Goal: Information Seeking & Learning: Learn about a topic

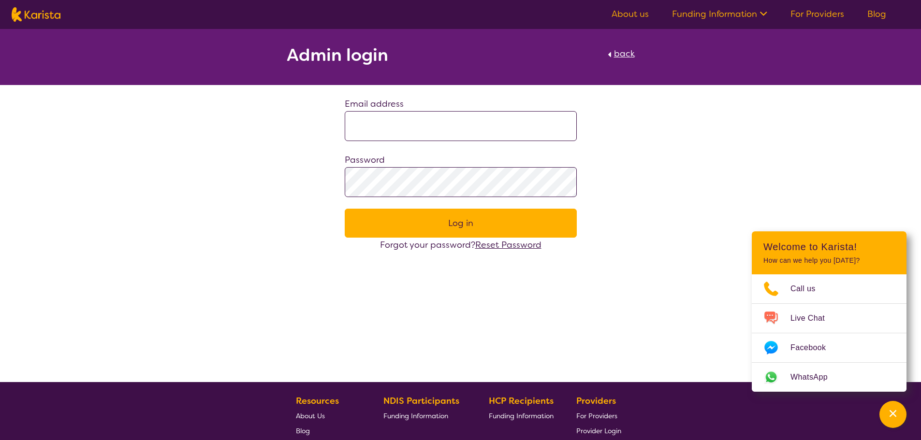
click at [376, 120] on input at bounding box center [461, 126] width 232 height 30
type input "**********"
click at [59, 16] on img at bounding box center [36, 14] width 49 height 14
select select "AS"
select select "NDIS"
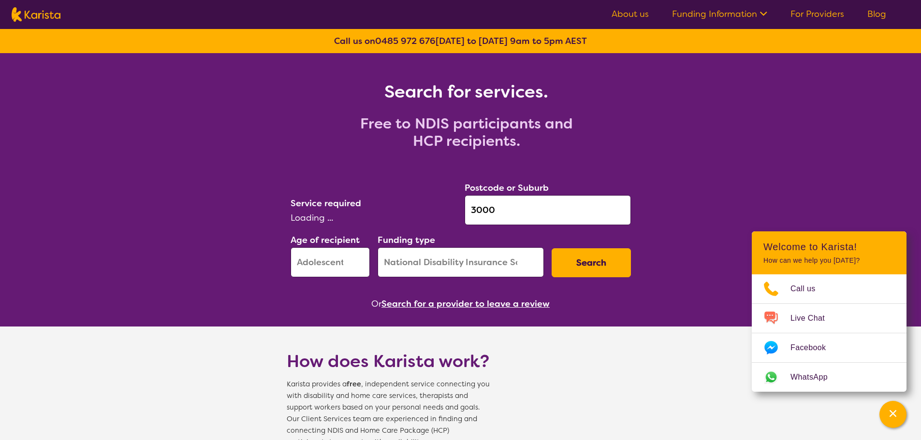
select select "Physiotherapy"
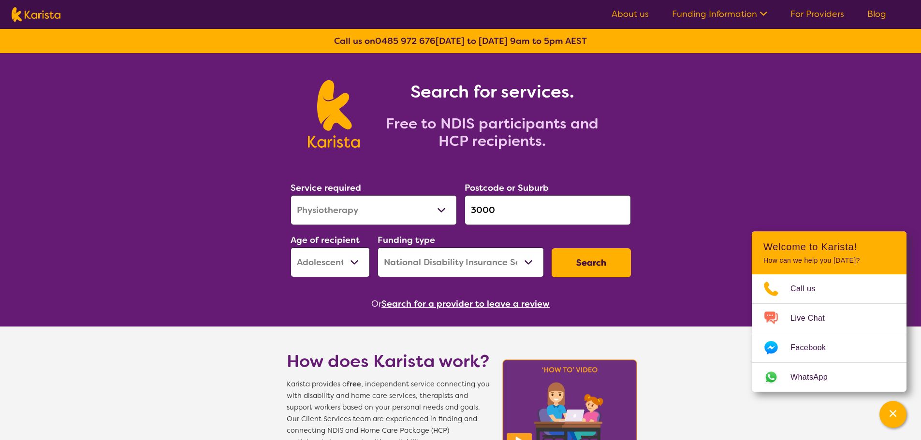
click at [363, 214] on select "Allied Health Assistant Assessment ([MEDICAL_DATA] or [MEDICAL_DATA]) Behaviour…" at bounding box center [373, 210] width 166 height 30
click at [503, 209] on input "3000" at bounding box center [547, 210] width 166 height 30
click at [600, 258] on button "Search" at bounding box center [590, 262] width 79 height 29
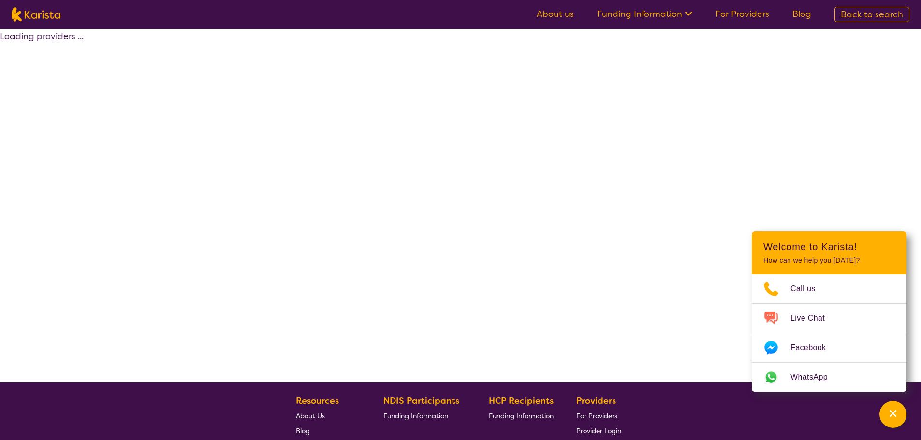
select select "by_score"
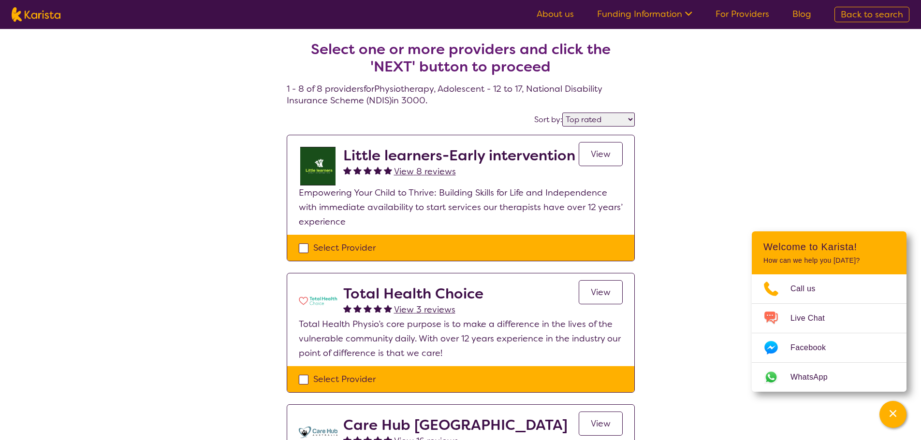
select select "Physiotherapy"
select select "AS"
select select "NDIS"
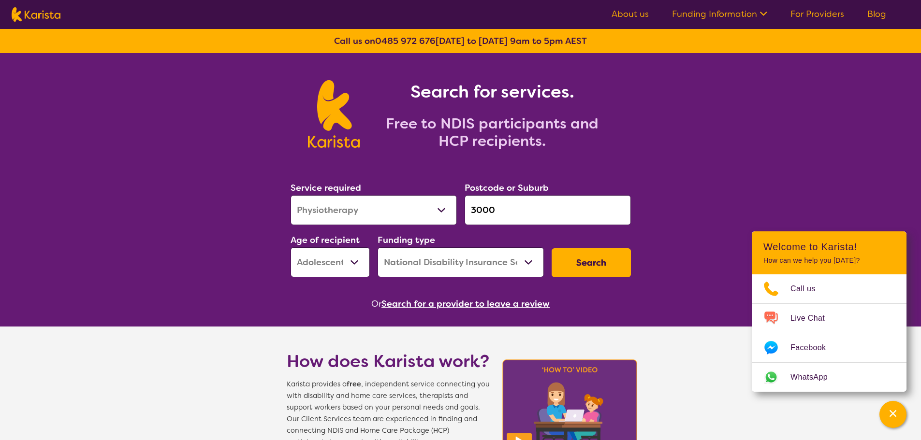
click at [364, 207] on select "Allied Health Assistant Assessment ([MEDICAL_DATA] or [MEDICAL_DATA]) Behaviour…" at bounding box center [373, 210] width 166 height 30
select select "[MEDICAL_DATA]"
click at [290, 195] on select "Allied Health Assistant Assessment ([MEDICAL_DATA] or [MEDICAL_DATA]) Behaviour…" at bounding box center [373, 210] width 166 height 30
click at [617, 258] on button "Search" at bounding box center [590, 262] width 79 height 29
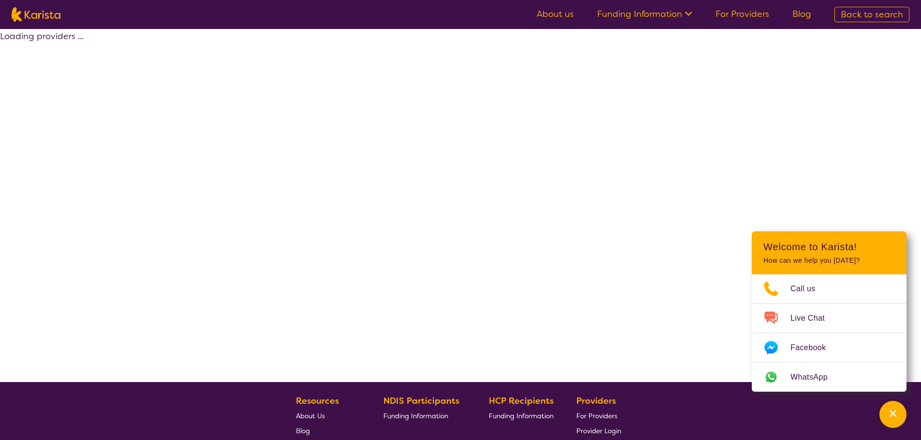
select select "by_score"
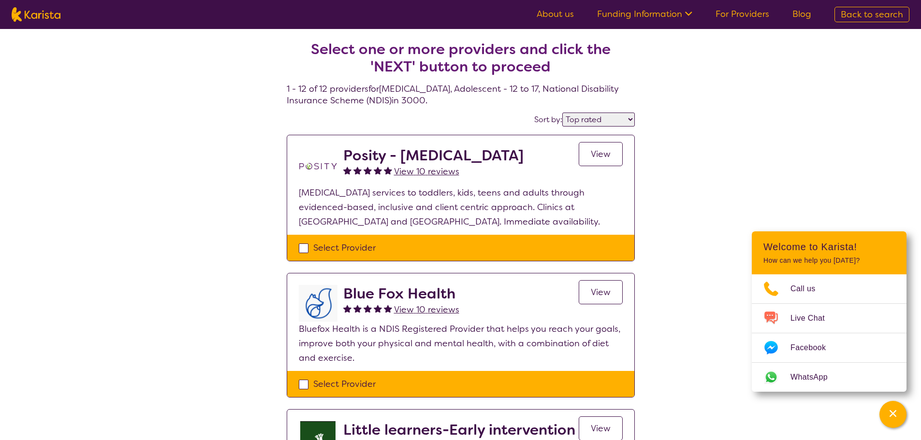
select select "[MEDICAL_DATA]"
select select "AS"
select select "NDIS"
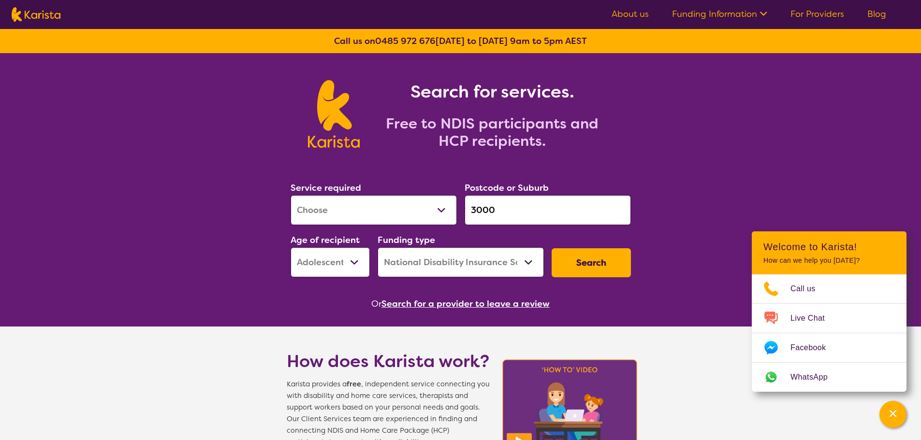
click at [489, 216] on input "3000" at bounding box center [547, 210] width 166 height 30
click at [496, 212] on input "3000" at bounding box center [547, 210] width 166 height 30
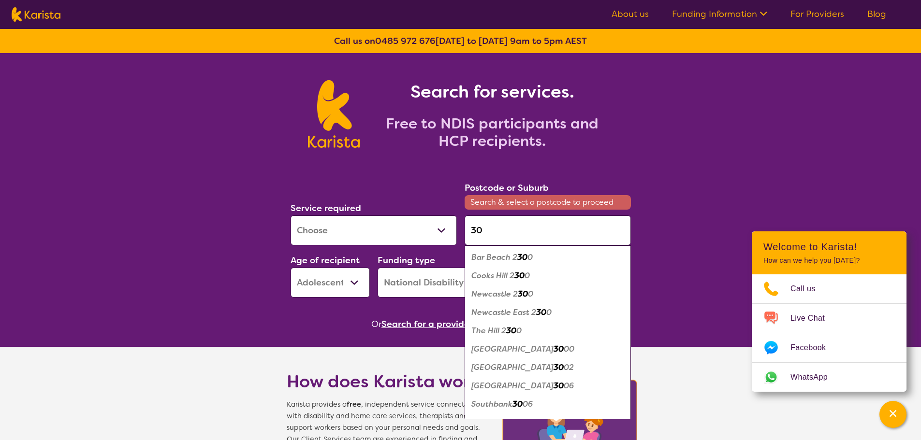
click at [501, 402] on em "Southbank" at bounding box center [491, 404] width 41 height 10
type input "3006"
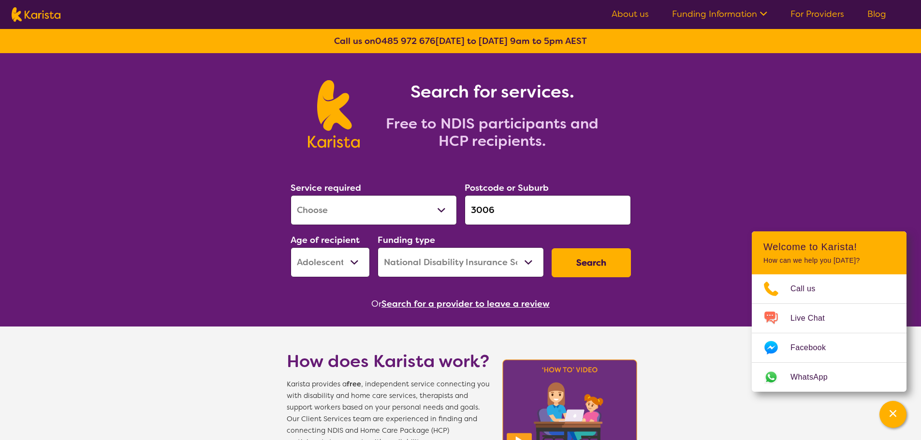
click at [580, 269] on button "Search" at bounding box center [590, 262] width 79 height 29
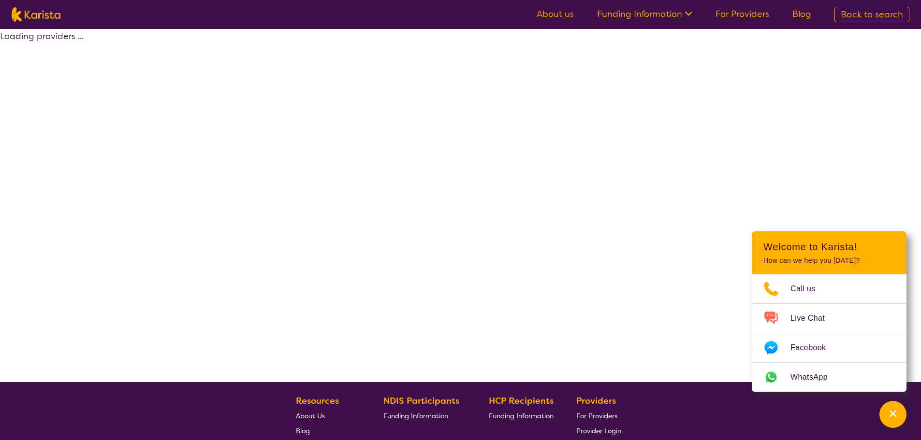
select select "by_score"
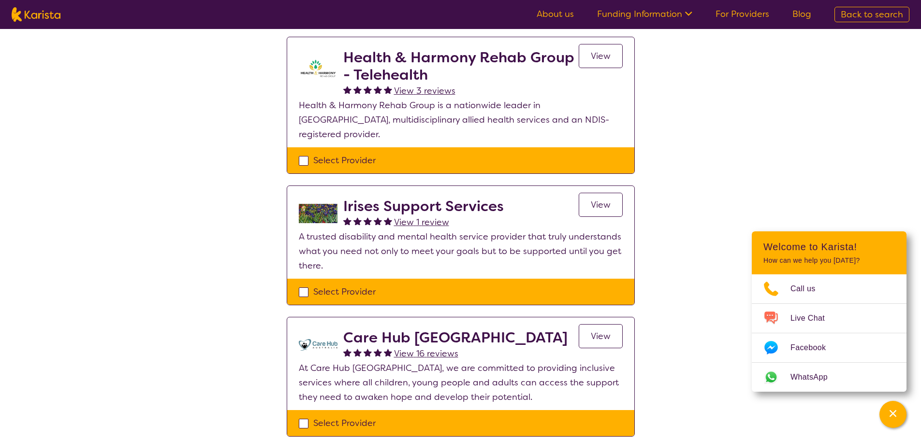
scroll to position [495, 0]
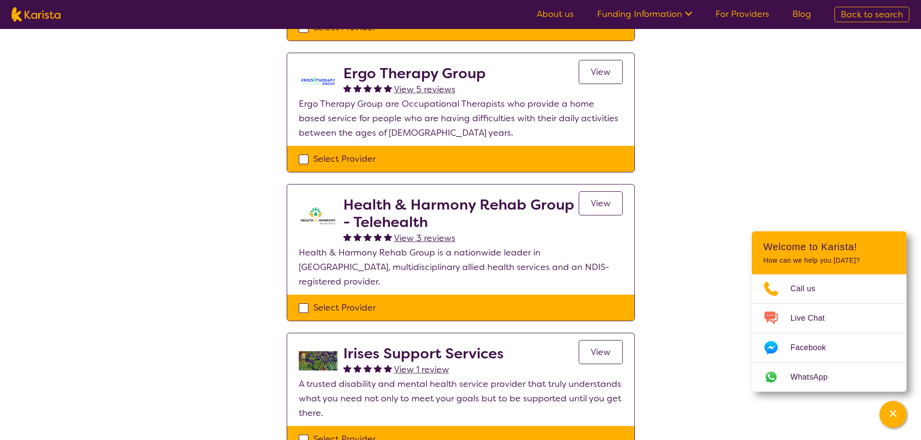
click at [47, 13] on img at bounding box center [36, 14] width 49 height 14
select select "[MEDICAL_DATA]"
select select "AS"
select select "NDIS"
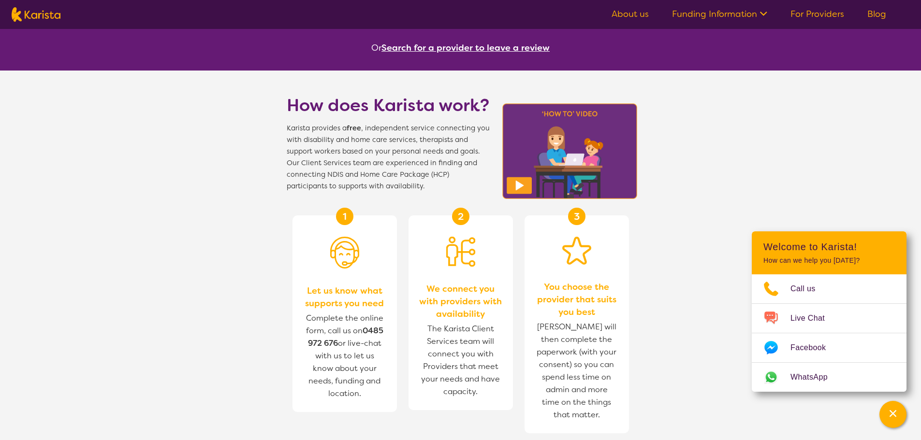
scroll to position [253, 0]
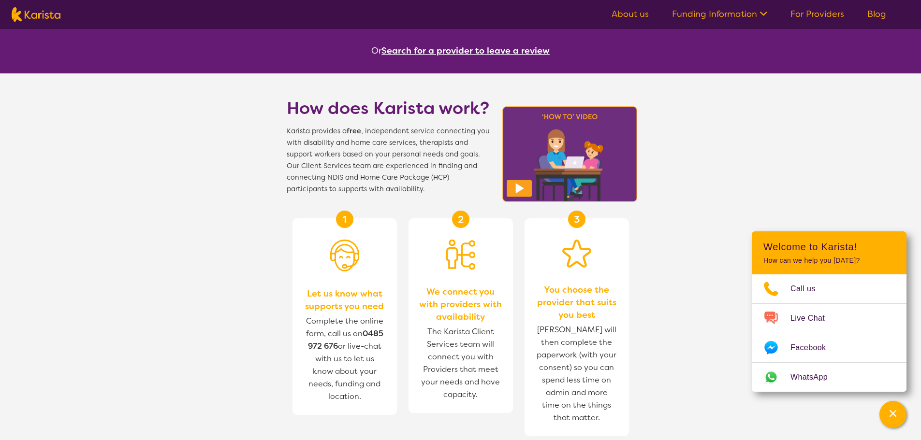
click at [510, 47] on button "Search for a provider to leave a review" at bounding box center [465, 50] width 168 height 14
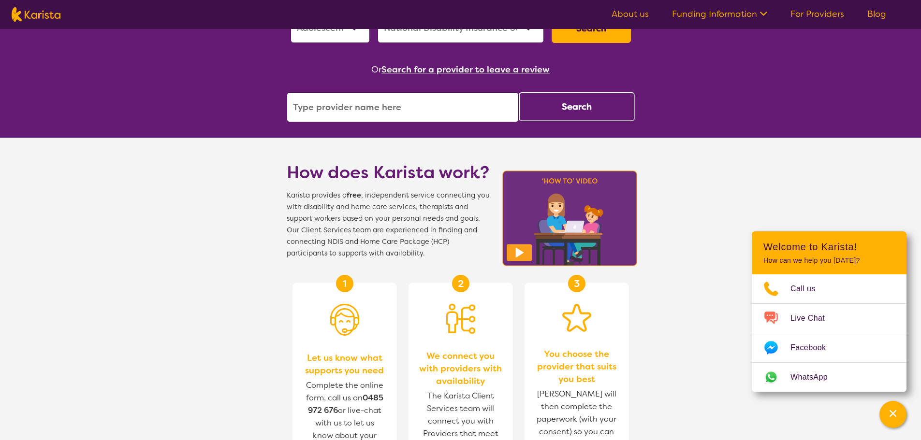
scroll to position [108, 0]
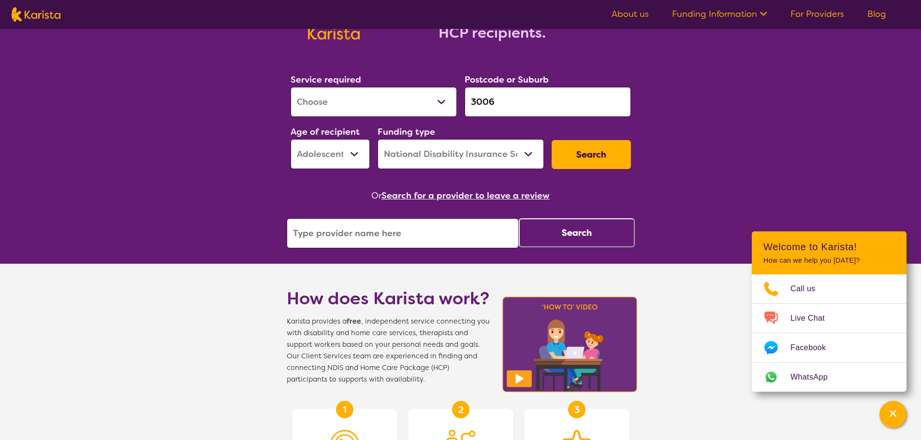
click at [398, 233] on input "search" at bounding box center [403, 233] width 232 height 30
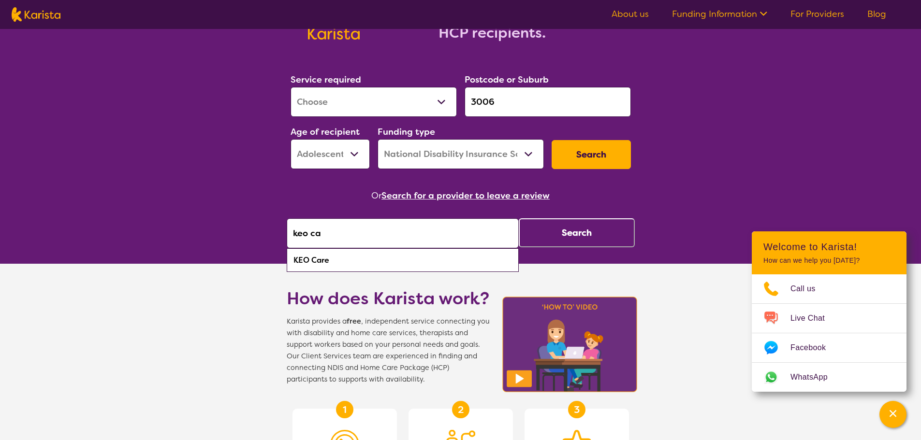
click at [374, 257] on div "KEO Care" at bounding box center [402, 260] width 222 height 18
type input "KEO Care"
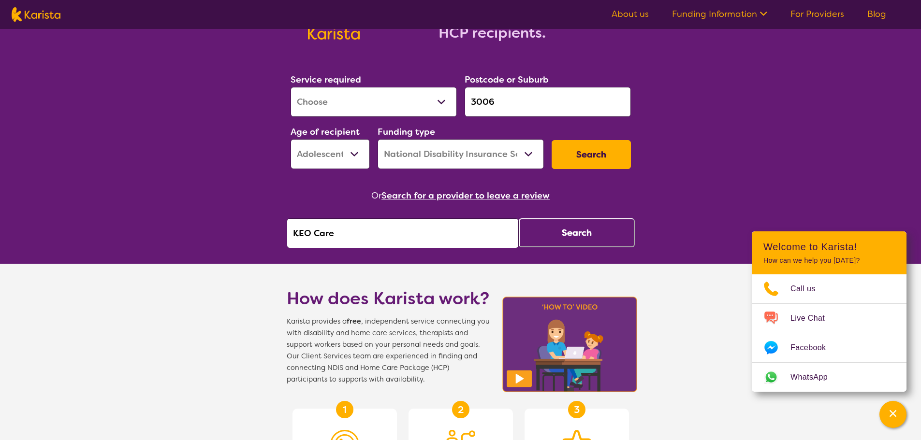
click at [585, 230] on button "Search" at bounding box center [577, 232] width 116 height 29
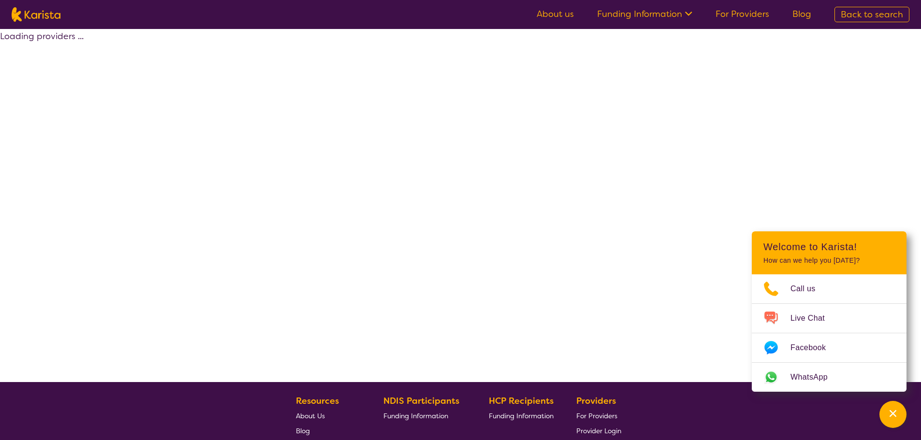
select select "by_score"
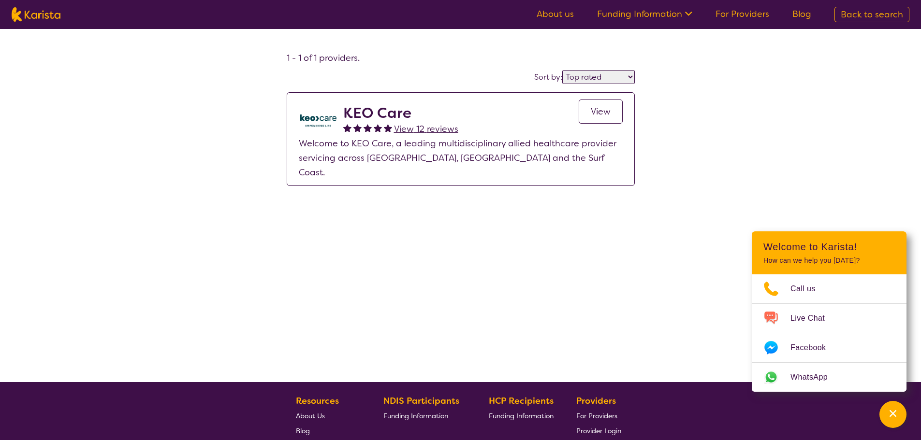
click at [427, 158] on p "Welcome to KEO Care, a leading multidisciplinary allied healthcare provider ser…" at bounding box center [461, 157] width 324 height 43
click at [543, 13] on link "About us" at bounding box center [554, 14] width 37 height 12
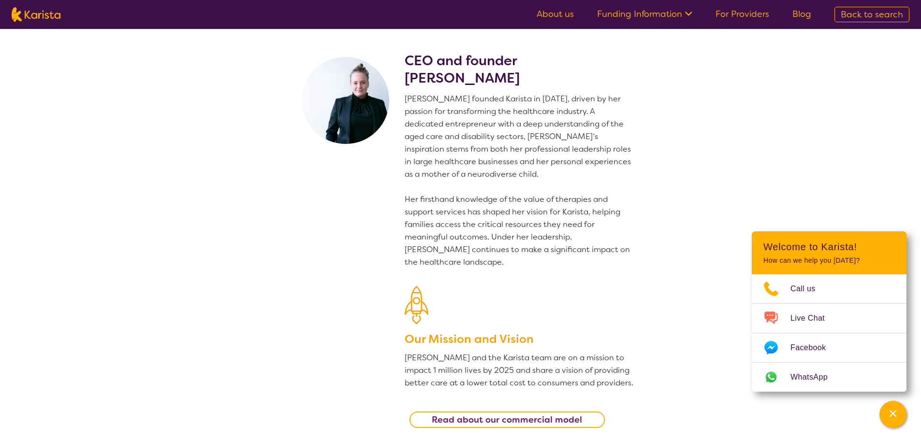
click at [53, 17] on img at bounding box center [36, 14] width 49 height 14
select select "[MEDICAL_DATA]"
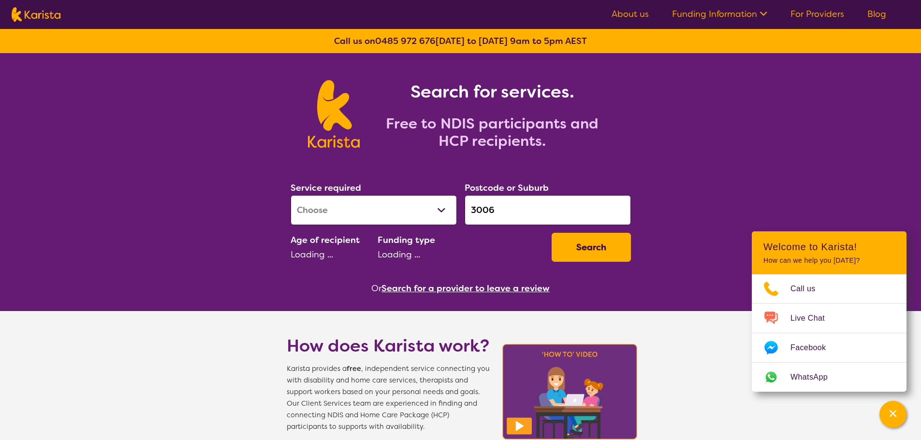
select select "AS"
select select "NDIS"
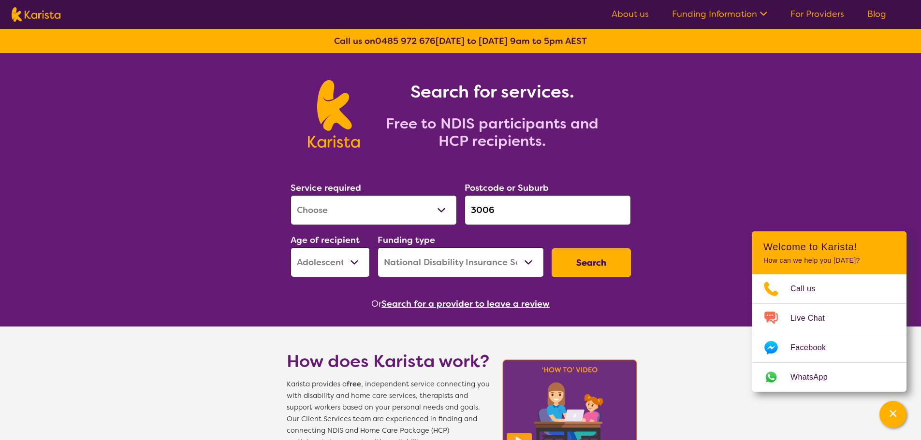
click at [395, 204] on select "Allied Health Assistant Assessment ([MEDICAL_DATA] or [MEDICAL_DATA]) Behaviour…" at bounding box center [373, 210] width 166 height 30
click at [290, 195] on select "Allied Health Assistant Assessment ([MEDICAL_DATA] or [MEDICAL_DATA]) Behaviour…" at bounding box center [373, 210] width 166 height 30
click at [512, 211] on input "3006" at bounding box center [547, 210] width 166 height 30
drag, startPoint x: 512, startPoint y: 211, endPoint x: 490, endPoint y: 211, distance: 21.7
click at [490, 211] on input "3006" at bounding box center [547, 210] width 166 height 30
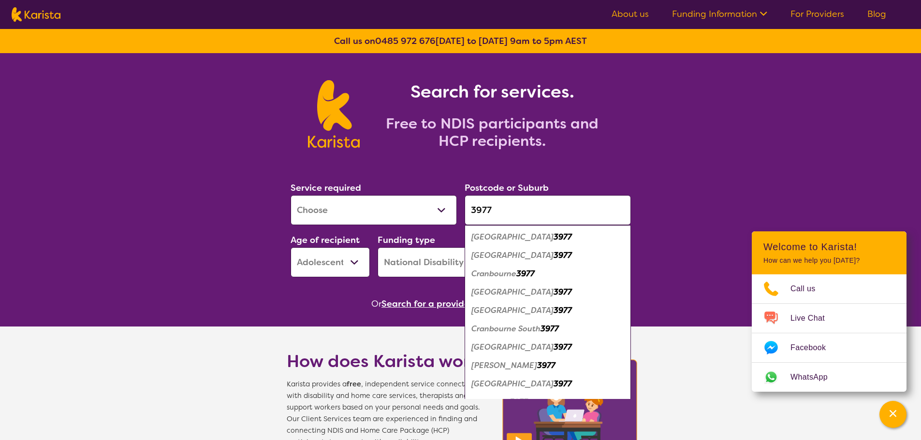
type input "3977"
click at [528, 269] on em "3977" at bounding box center [525, 274] width 18 height 10
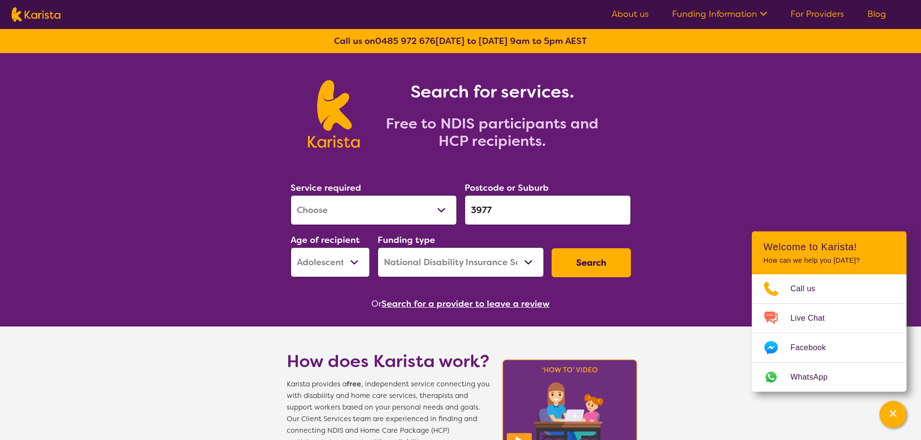
click at [568, 271] on button "Search" at bounding box center [590, 262] width 79 height 29
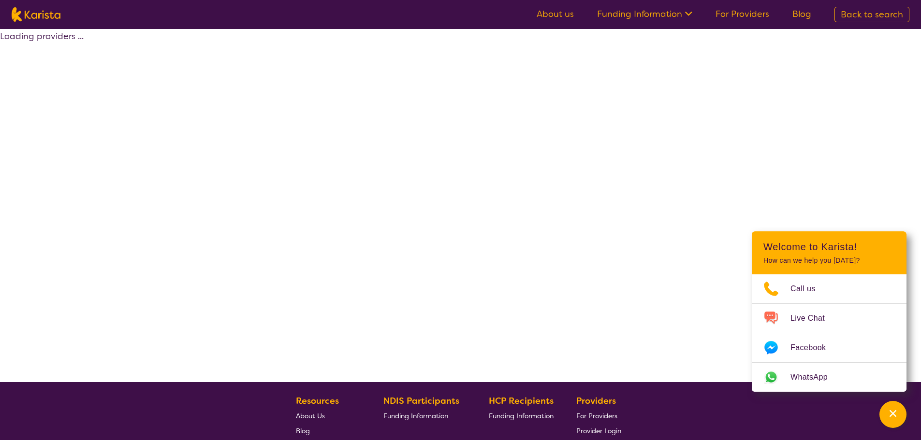
select select "by_score"
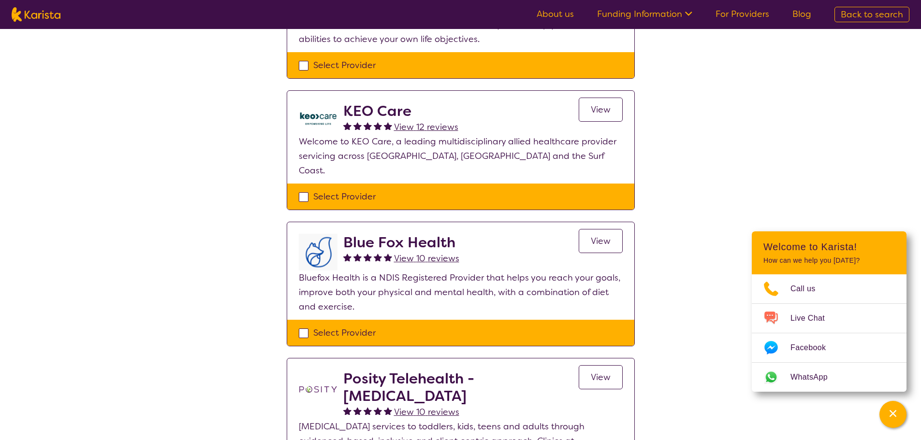
scroll to position [193, 0]
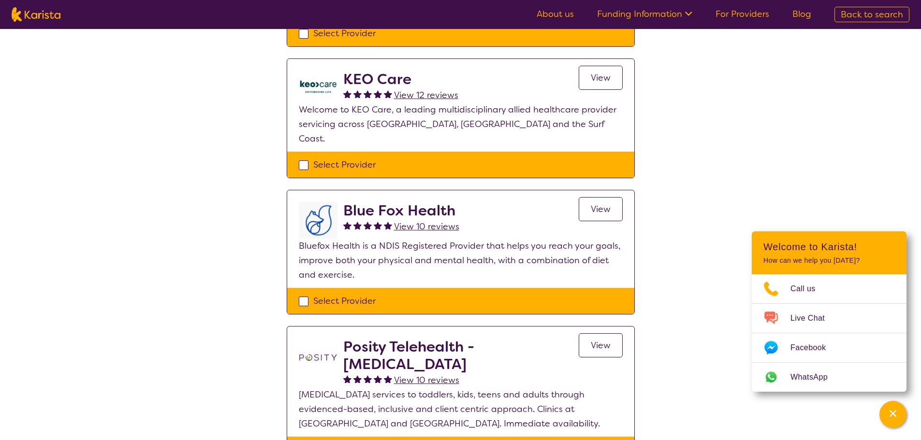
select select "[MEDICAL_DATA]"
select select "AS"
select select "NDIS"
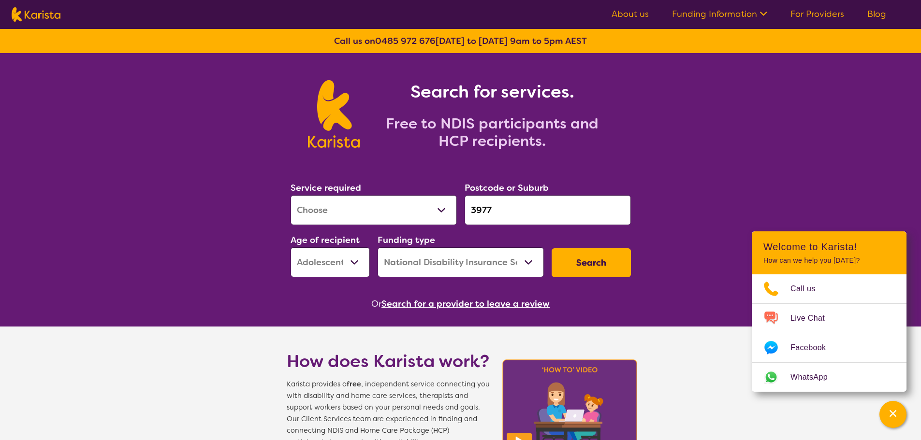
click at [335, 259] on select "Early Childhood - 0 to 9 Child - 10 to 11 Adolescent - 12 to 17 Adult - 18 to 6…" at bounding box center [329, 262] width 79 height 30
select select "AD"
click at [290, 247] on select "Early Childhood - 0 to 9 Child - 10 to 11 Adolescent - 12 to 17 Adult - 18 to 6…" at bounding box center [329, 262] width 79 height 30
click at [546, 215] on input "3977" at bounding box center [547, 210] width 166 height 30
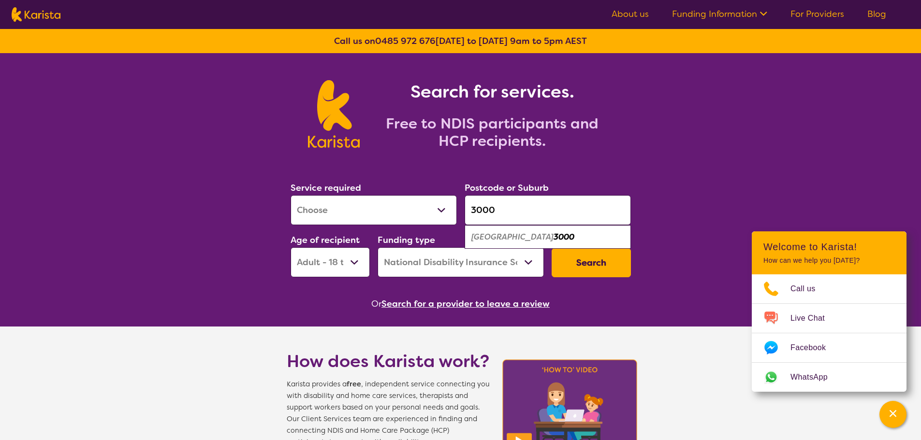
type input "3000"
click at [569, 239] on div "Melbourne 3000" at bounding box center [547, 237] width 157 height 18
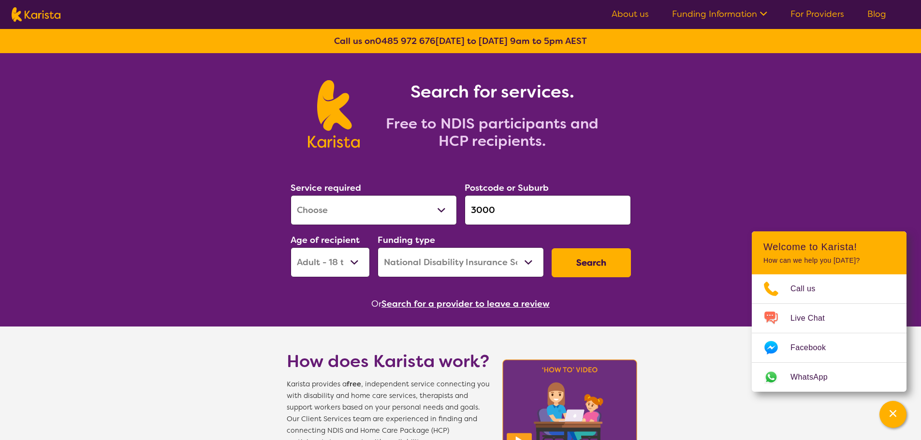
click at [577, 260] on button "Search" at bounding box center [590, 262] width 79 height 29
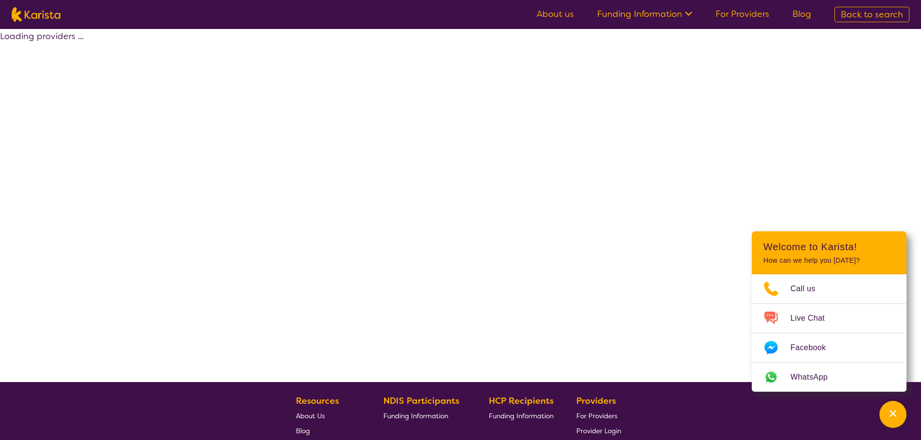
select select "by_score"
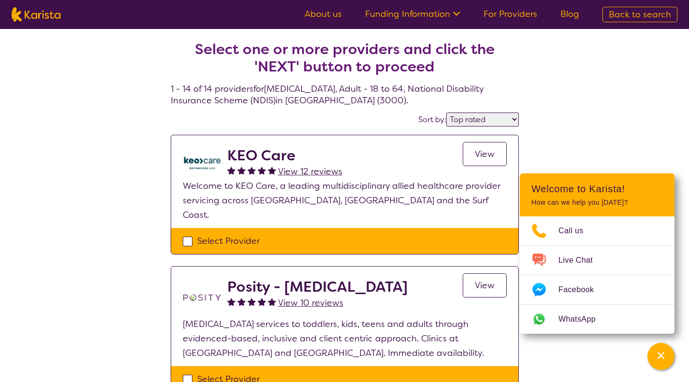
click at [217, 203] on p "Welcome to KEO Care, a leading multidisciplinary allied healthcare provider ser…" at bounding box center [345, 200] width 324 height 43
click at [202, 154] on img at bounding box center [202, 163] width 39 height 32
click at [276, 160] on h2 "KEO Care" at bounding box center [284, 155] width 115 height 17
click at [310, 188] on p "Welcome to KEO Care, a leading multidisciplinary allied healthcare provider ser…" at bounding box center [345, 200] width 324 height 43
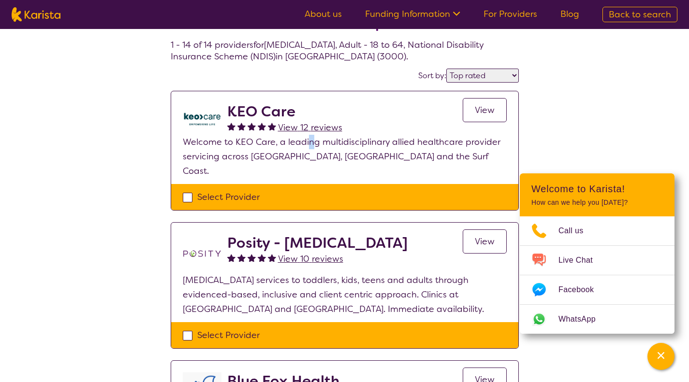
scroll to position [97, 0]
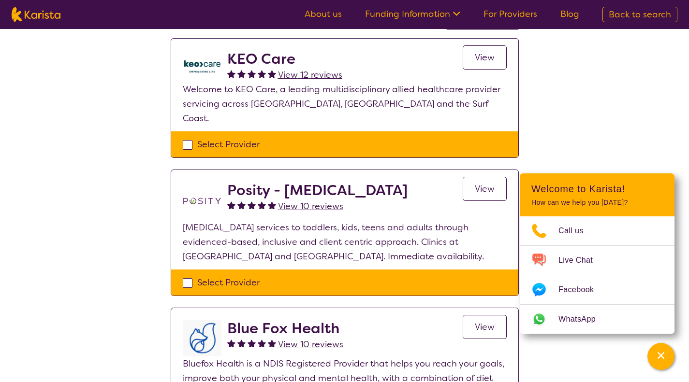
click at [224, 137] on div "Select Provider" at bounding box center [345, 144] width 324 height 14
checkbox input "true"
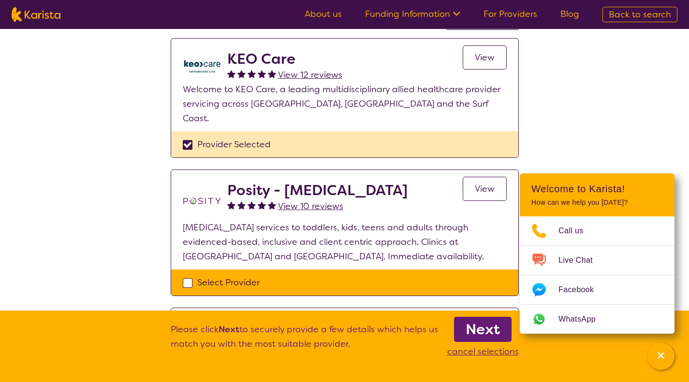
click at [497, 331] on b "Next" at bounding box center [482, 329] width 34 height 19
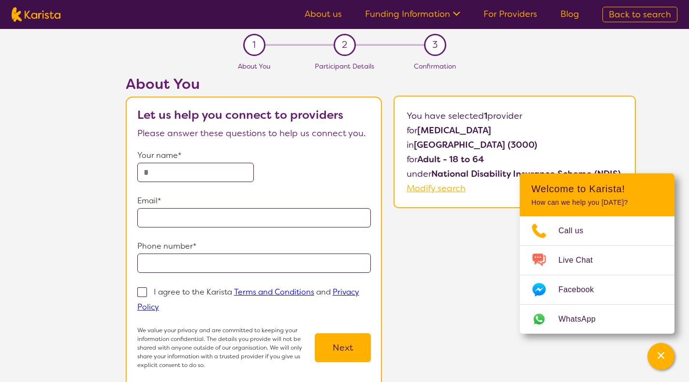
scroll to position [97, 0]
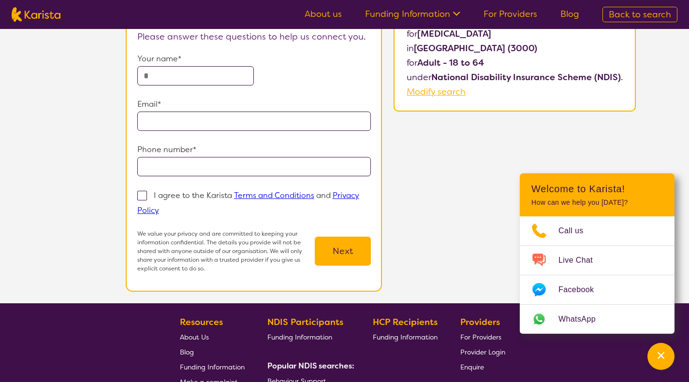
select select "by_score"
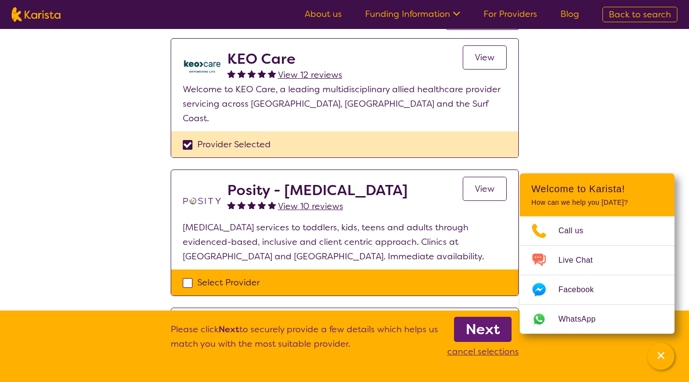
click at [483, 56] on span "View" at bounding box center [485, 58] width 20 height 12
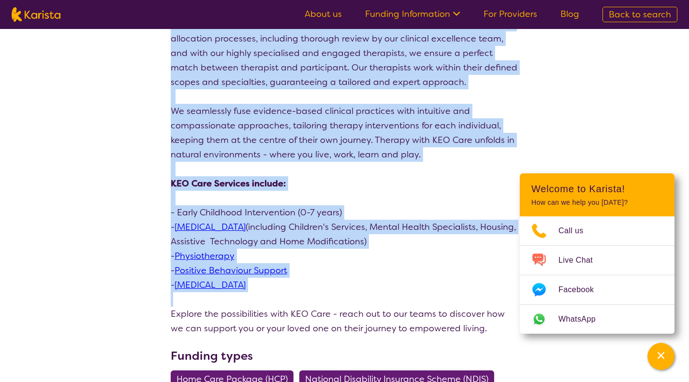
scroll to position [338, 0]
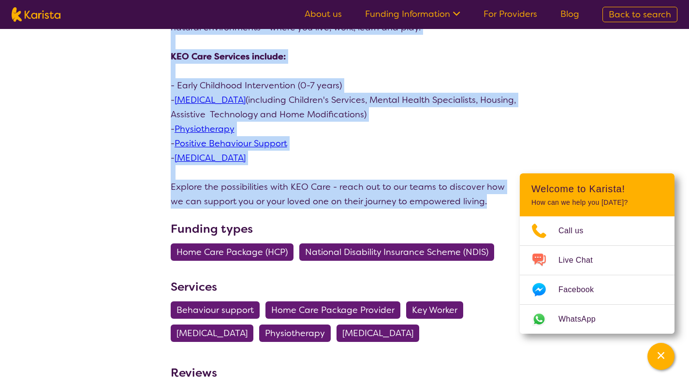
drag, startPoint x: 169, startPoint y: 192, endPoint x: 467, endPoint y: 205, distance: 298.0
click at [467, 205] on section "Review this provider Connect with the Provider About At KEO Care, our strength …" at bounding box center [344, 300] width 371 height 1071
copy div "At KEO Care, our strength lies in a growing team of dedicated therapists. Since…"
click at [442, 112] on p "- Occupational Therapy (including Children's Services, Mental Health Specialist…" at bounding box center [345, 107] width 348 height 29
